Goal: Task Accomplishment & Management: Manage account settings

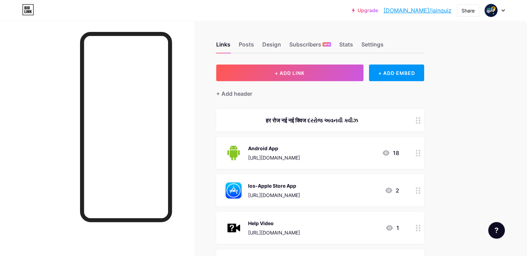
click at [327, 120] on div "हर रोज नई नई क्विज દરરોજ અવનવી ક્વીઝ" at bounding box center [312, 120] width 175 height 8
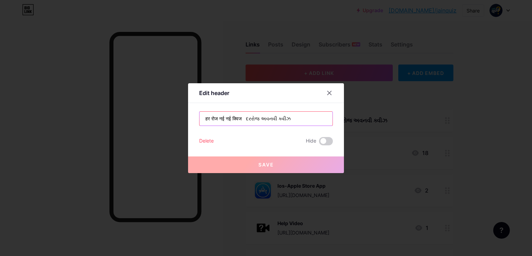
click at [314, 120] on input "हर रोज नई नई क्विज દરરોજ અવનવી ક્વીઝ" at bounding box center [266, 119] width 133 height 14
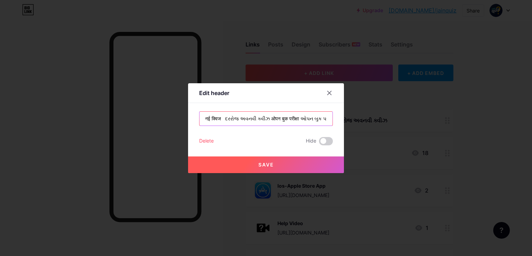
scroll to position [0, 33]
type input "हर रोज नई नई क्विज દરરોજ અવનવી ક્વીઝ ओपन बुक परीक्षा ઓપન બુક પરીક્ષા"
click at [268, 164] on span "Save" at bounding box center [266, 164] width 16 height 6
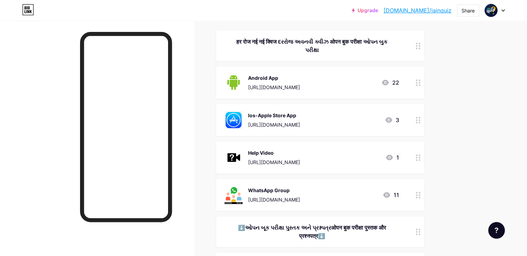
scroll to position [69, 0]
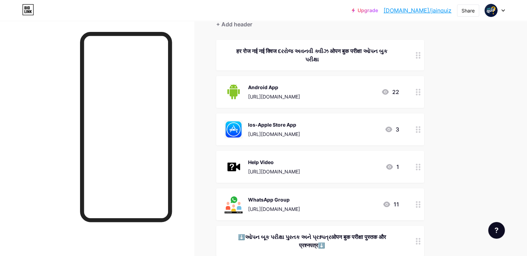
click at [430, 11] on link "[DOMAIN_NAME]/jainquiz" at bounding box center [418, 10] width 68 height 8
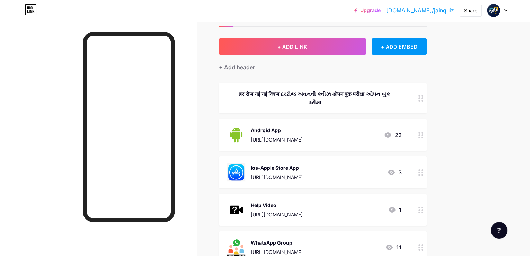
scroll to position [0, 0]
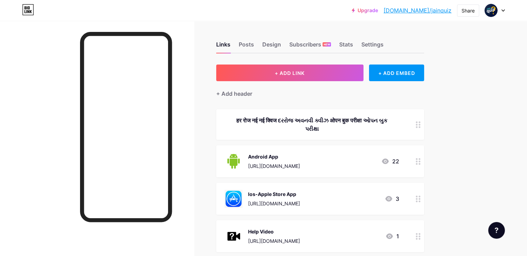
click at [283, 75] on button "+ ADD LINK" at bounding box center [289, 72] width 147 height 17
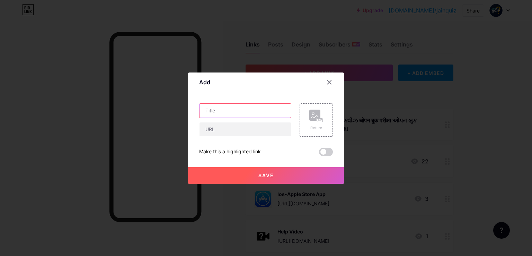
click at [235, 111] on input "text" at bounding box center [245, 111] width 91 height 14
type input "OEPN BOOK EXAM MSG"
click at [225, 126] on input "text" at bounding box center [245, 129] width 91 height 14
paste input "[URL][DOMAIN_NAME]"
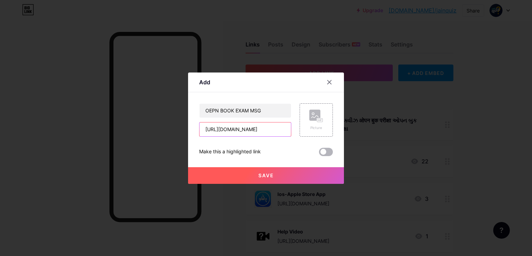
type input "[URL][DOMAIN_NAME]"
click at [325, 148] on span at bounding box center [326, 152] width 14 height 8
click at [319, 153] on input "checkbox" at bounding box center [319, 153] width 0 height 0
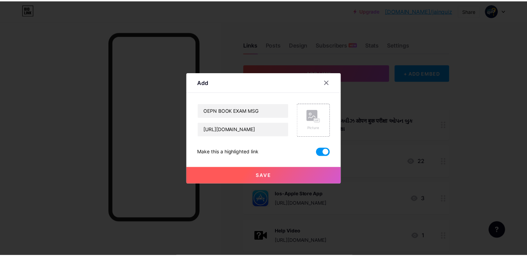
scroll to position [0, 0]
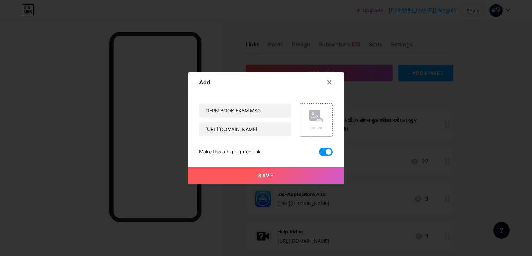
click at [305, 118] on div "Picture" at bounding box center [316, 119] width 33 height 33
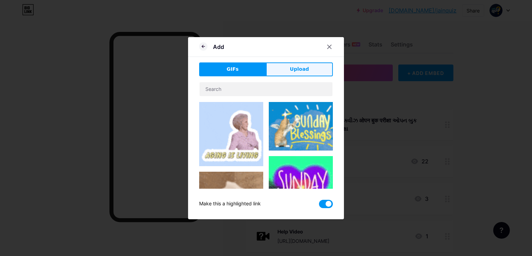
click at [291, 70] on span "Upload" at bounding box center [299, 68] width 19 height 7
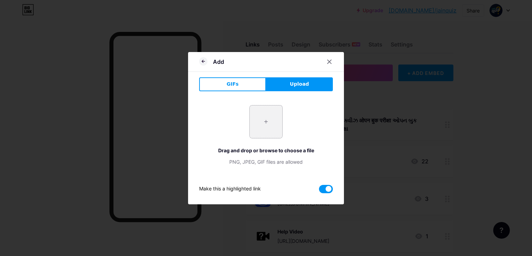
click at [254, 120] on input "file" at bounding box center [266, 121] width 33 height 33
type input "C:\fakepath\download.png"
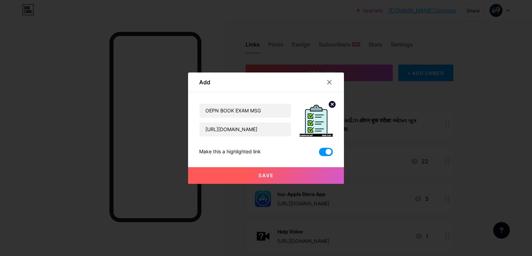
click at [298, 175] on button "Save" at bounding box center [266, 175] width 156 height 17
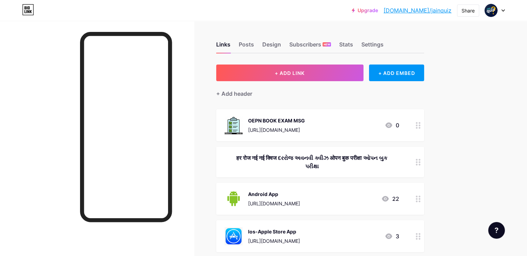
drag, startPoint x: 301, startPoint y: 120, endPoint x: 302, endPoint y: 131, distance: 11.1
click at [302, 131] on div "OEPN BOOK EXAM MSG https://whatsapp.com/channel/0029Va4xdZjHltYDKlSWE10k" at bounding box center [276, 125] width 57 height 18
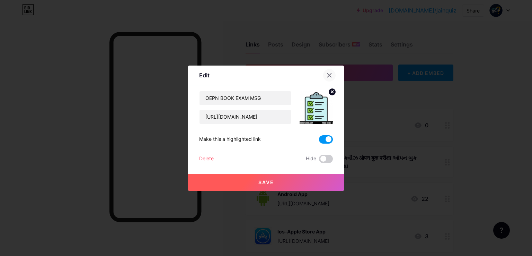
click at [327, 74] on icon at bounding box center [330, 75] width 6 height 6
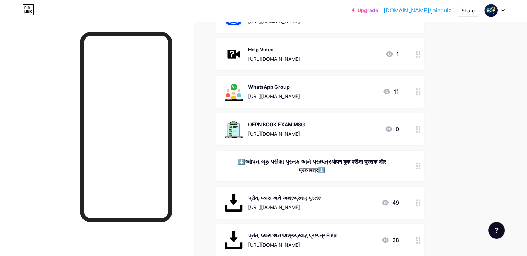
scroll to position [208, 0]
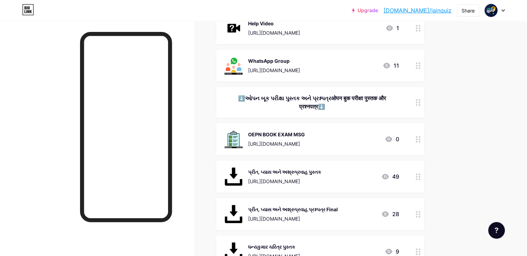
click at [494, 118] on div "Upgrade bio.link/jainqu... bio.link/jainquiz Share Switch accounts Jain Quiz bi…" at bounding box center [263, 161] width 527 height 739
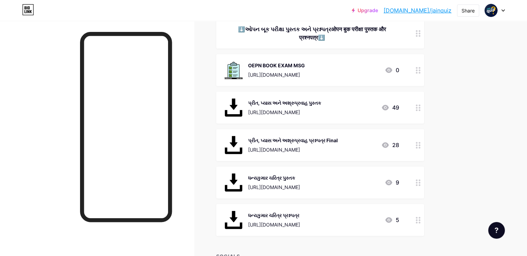
scroll to position [277, 0]
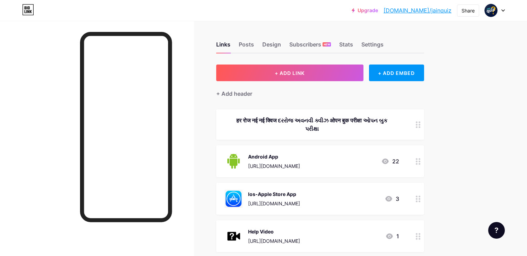
click at [353, 45] on div "Stats" at bounding box center [346, 46] width 14 height 12
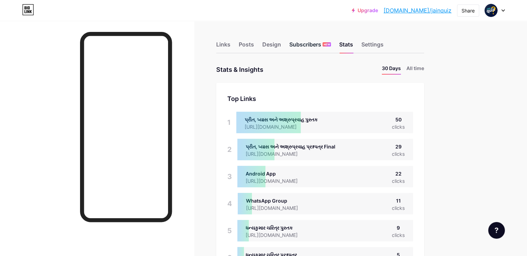
click at [331, 45] on div "Subscribers NEW" at bounding box center [310, 46] width 42 height 12
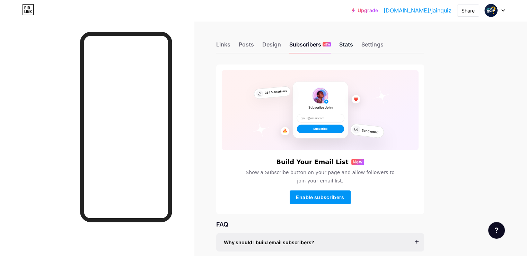
click at [353, 43] on div "Stats" at bounding box center [346, 46] width 14 height 12
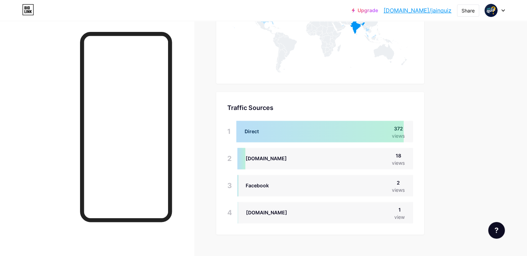
scroll to position [744, 0]
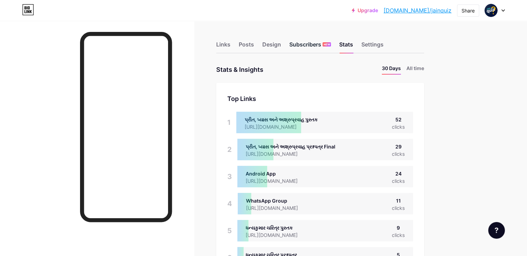
click at [331, 47] on div "Subscribers NEW" at bounding box center [310, 46] width 42 height 12
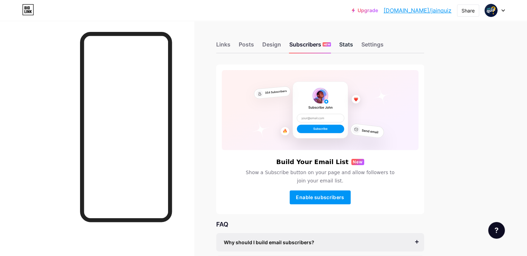
click at [353, 45] on div "Stats" at bounding box center [346, 46] width 14 height 12
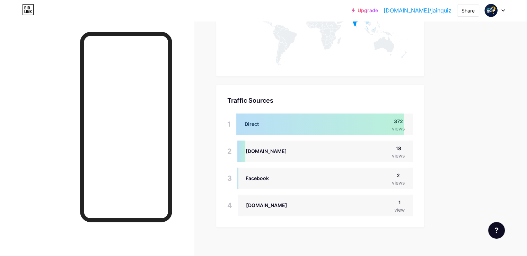
scroll to position [744, 0]
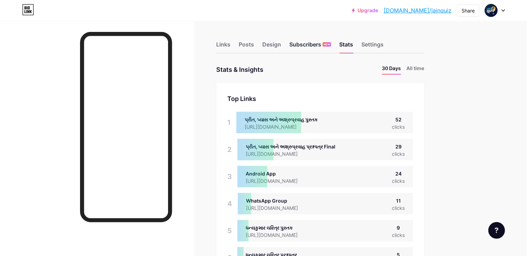
click at [331, 47] on div "Subscribers NEW" at bounding box center [310, 46] width 42 height 12
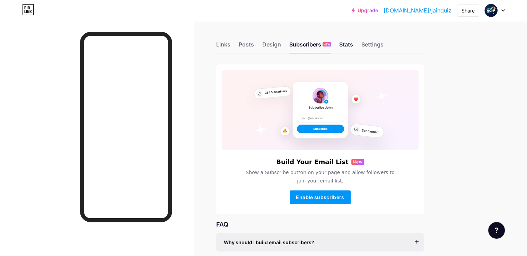
click at [353, 45] on div "Stats" at bounding box center [346, 46] width 14 height 12
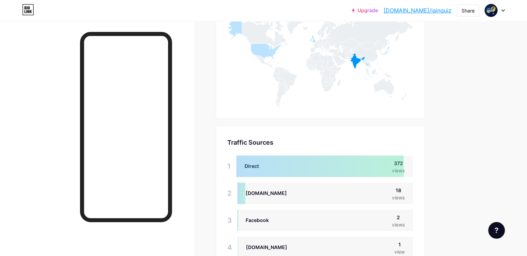
scroll to position [744, 0]
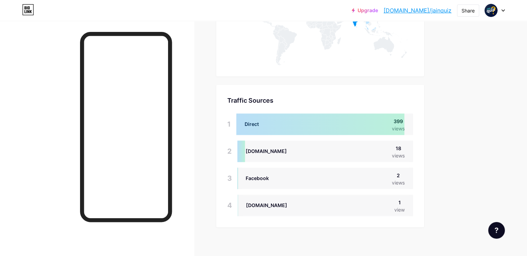
scroll to position [744, 0]
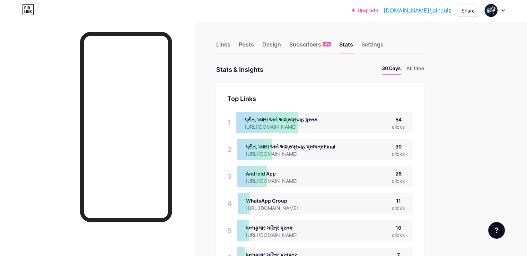
scroll to position [255, 527]
click at [326, 45] on div "Subscribers NEW" at bounding box center [310, 46] width 42 height 12
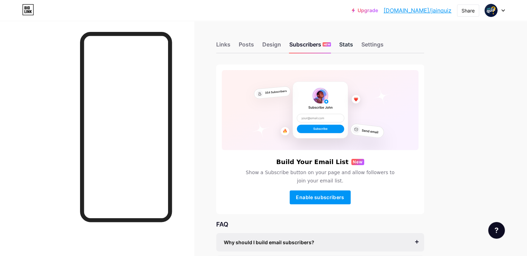
click at [353, 47] on div "Stats" at bounding box center [346, 46] width 14 height 12
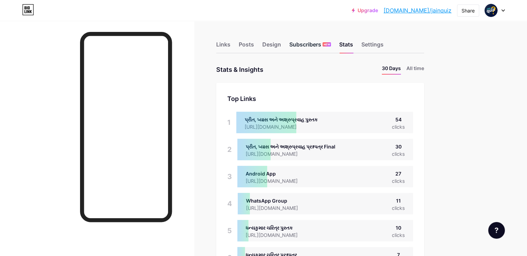
click at [331, 48] on div "Subscribers NEW" at bounding box center [310, 46] width 42 height 12
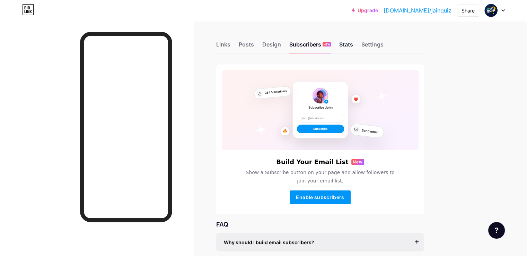
click at [353, 46] on div "Stats" at bounding box center [346, 46] width 14 height 12
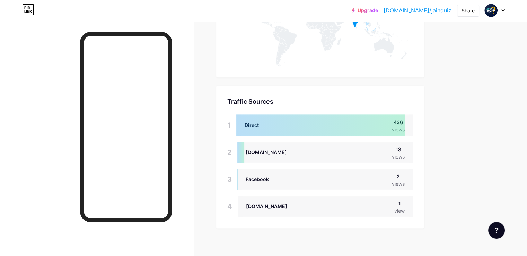
scroll to position [798, 0]
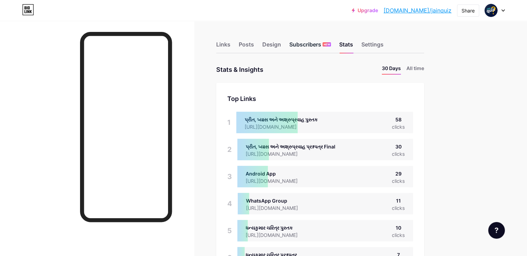
click at [331, 46] on div "Subscribers NEW" at bounding box center [310, 46] width 42 height 12
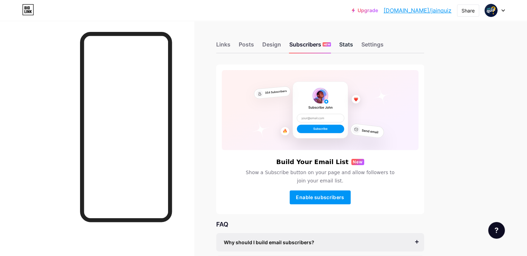
click at [353, 45] on div "Stats" at bounding box center [346, 46] width 14 height 12
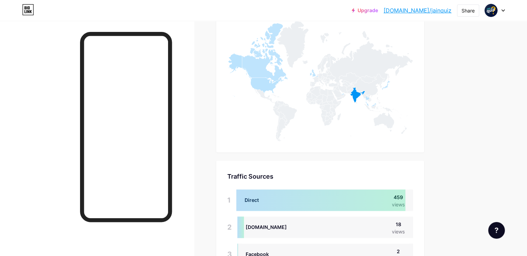
scroll to position [798, 0]
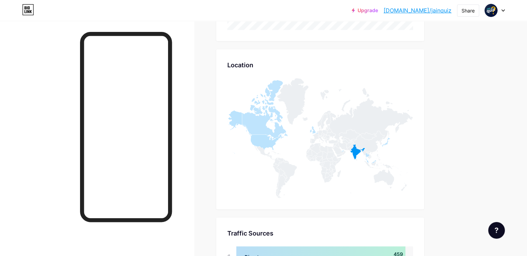
scroll to position [486, 0]
